Goal: Task Accomplishment & Management: Use online tool/utility

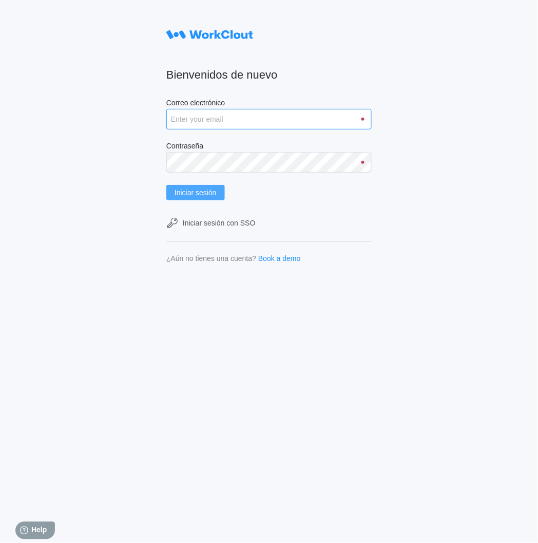
type input "[PERSON_NAME][EMAIL_ADDRESS][PERSON_NAME][DOMAIN_NAME]"
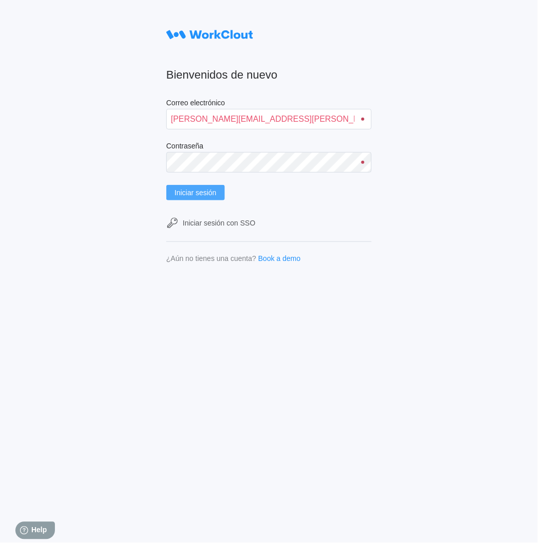
click at [212, 185] on button "Iniciar sesión" at bounding box center [195, 192] width 59 height 15
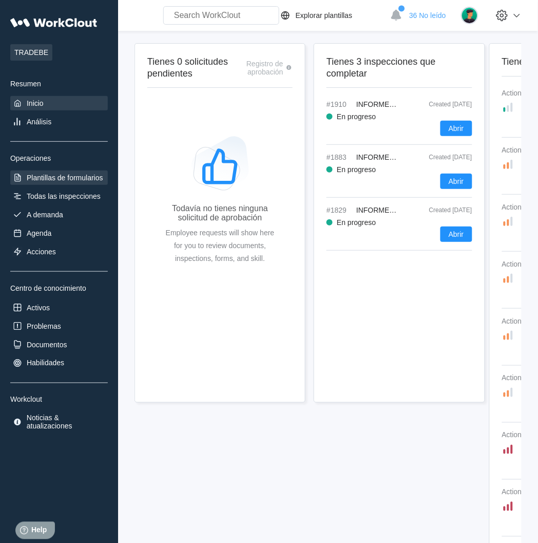
click at [47, 174] on div "Plantillas de formularios" at bounding box center [65, 178] width 77 height 8
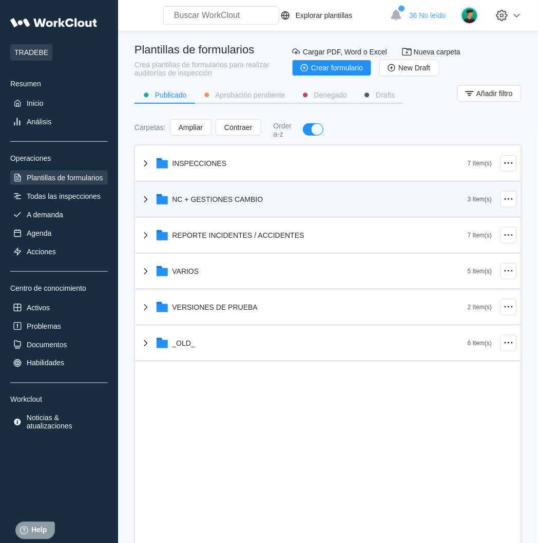
click at [149, 196] on icon at bounding box center [146, 199] width 12 height 12
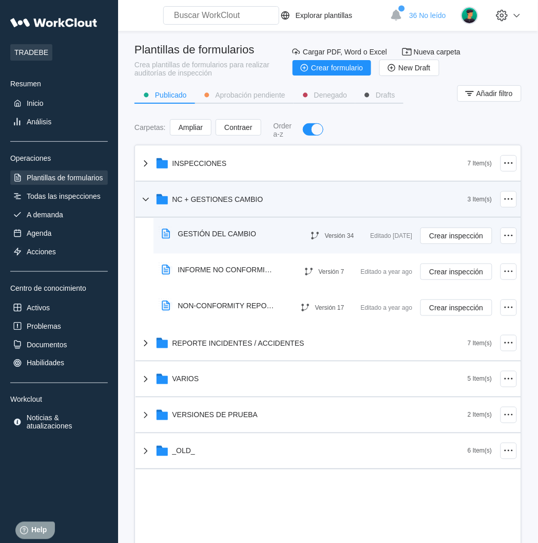
click at [232, 230] on div "GESTIÓN DEL CAMBIO" at bounding box center [217, 234] width 79 height 8
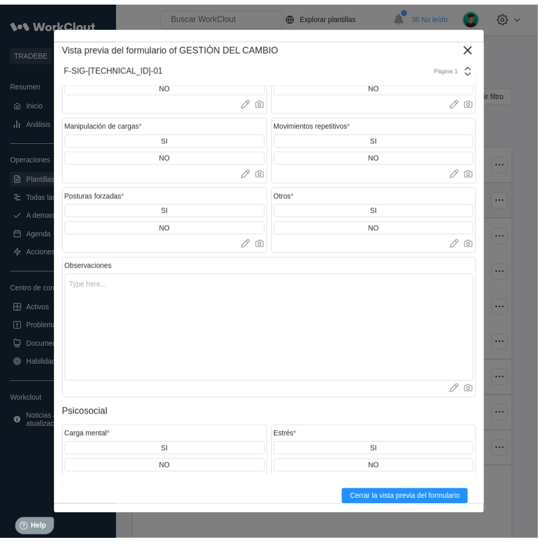
scroll to position [2185, 0]
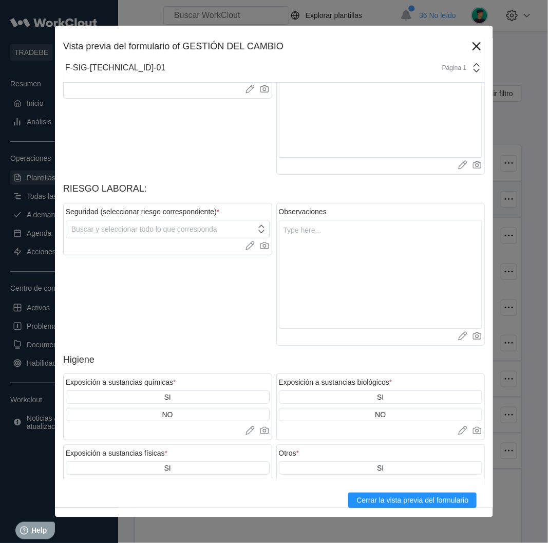
click at [468, 42] on icon at bounding box center [476, 46] width 16 height 16
